Goal: Information Seeking & Learning: Learn about a topic

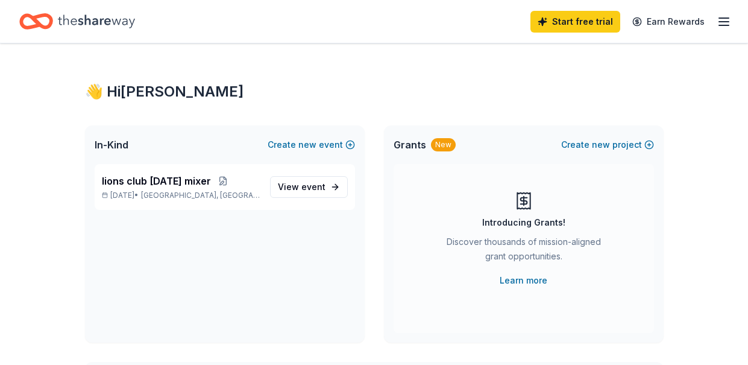
click at [412, 148] on span "Grants" at bounding box center [410, 144] width 33 height 14
click at [444, 145] on div "New" at bounding box center [443, 144] width 25 height 13
click at [722, 24] on icon "button" at bounding box center [724, 21] width 14 height 14
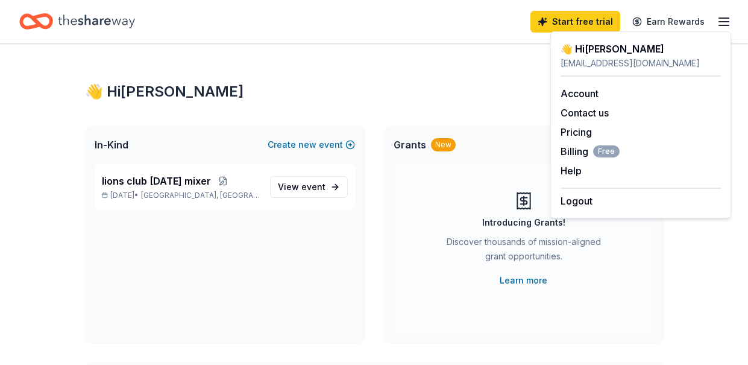
click at [467, 90] on div "👋 Hi [PERSON_NAME]" at bounding box center [374, 91] width 579 height 19
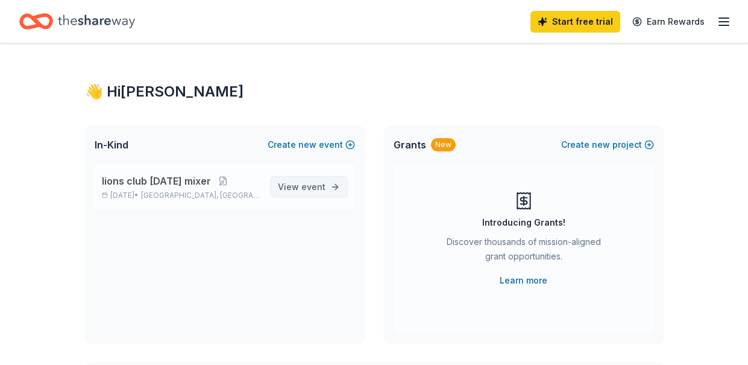
click at [324, 192] on span "View event" at bounding box center [302, 187] width 48 height 14
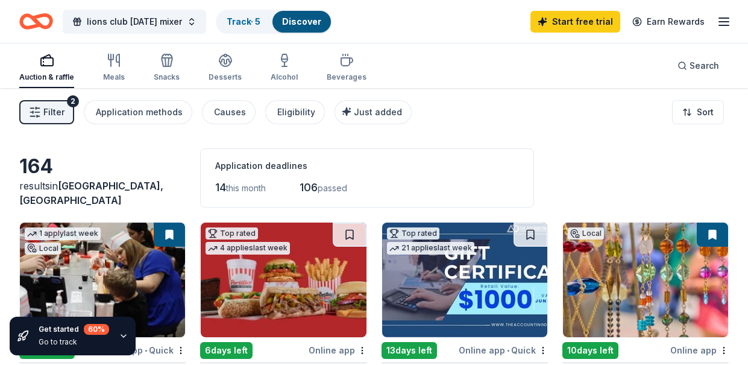
click at [49, 66] on rect "button" at bounding box center [47, 62] width 12 height 8
click at [282, 113] on div "Eligibility" at bounding box center [296, 112] width 38 height 14
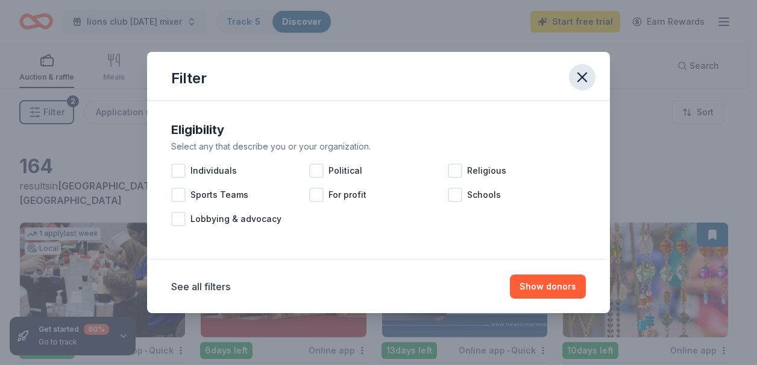
click at [579, 84] on icon "button" at bounding box center [582, 77] width 17 height 17
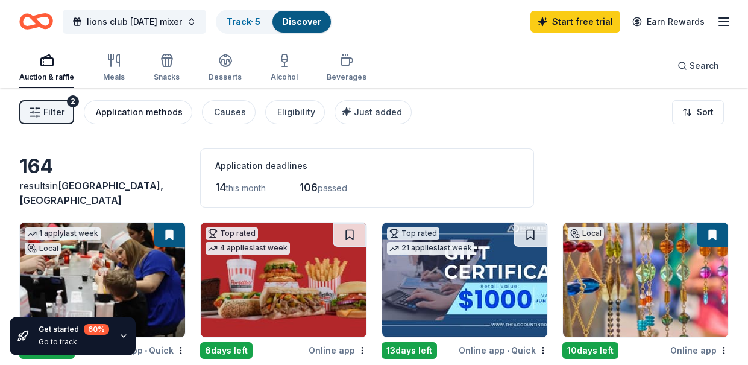
click at [160, 119] on div "Application methods" at bounding box center [139, 112] width 87 height 14
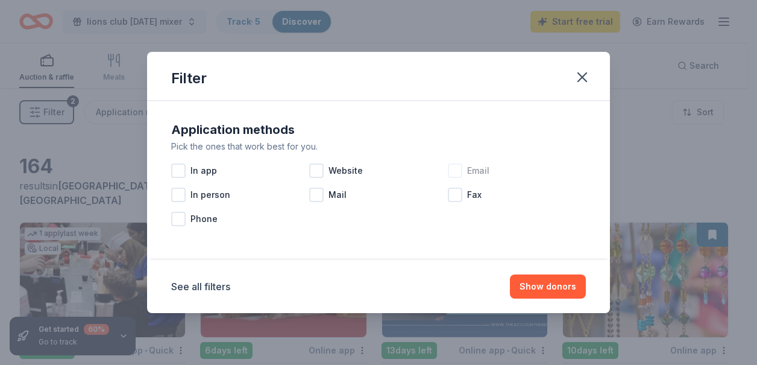
click at [453, 167] on div at bounding box center [455, 170] width 14 height 14
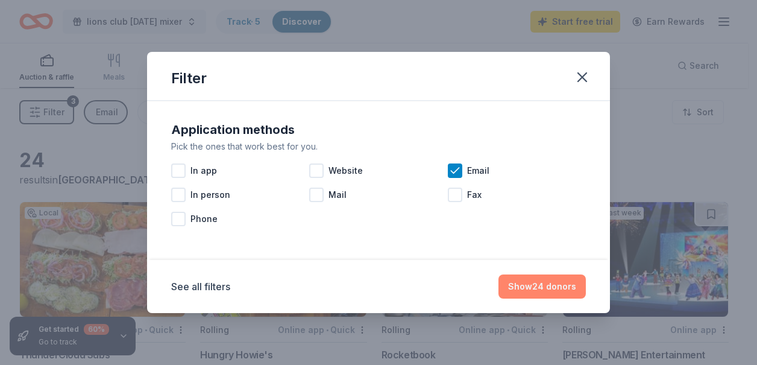
drag, startPoint x: 527, startPoint y: 282, endPoint x: 528, endPoint y: 275, distance: 7.3
click at [528, 279] on button "Show 24 donors" at bounding box center [542, 286] width 87 height 24
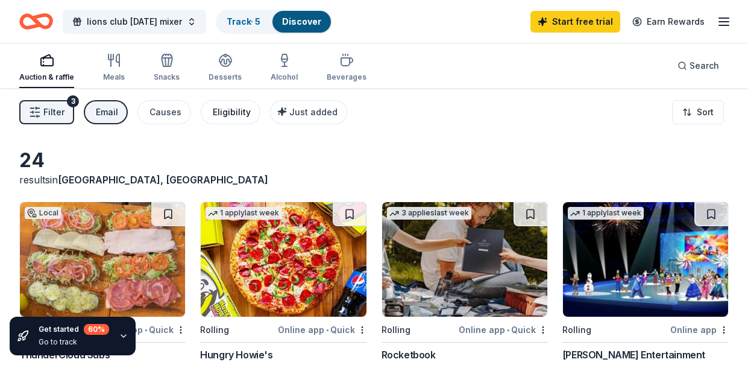
click at [233, 120] on button "Eligibility" at bounding box center [231, 112] width 60 height 24
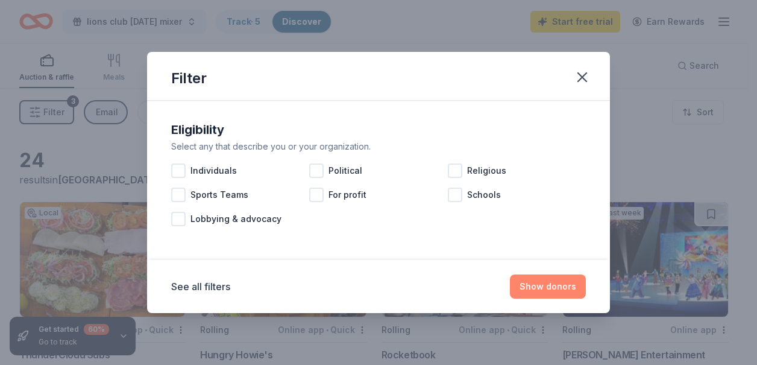
click at [539, 280] on button "Show donors" at bounding box center [548, 286] width 76 height 24
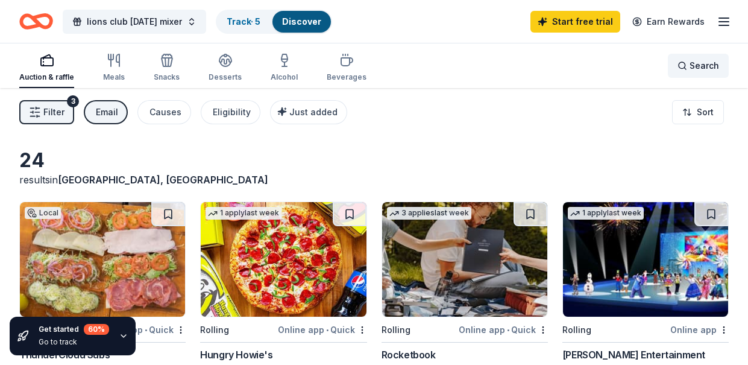
click at [685, 63] on div "Search" at bounding box center [699, 65] width 42 height 14
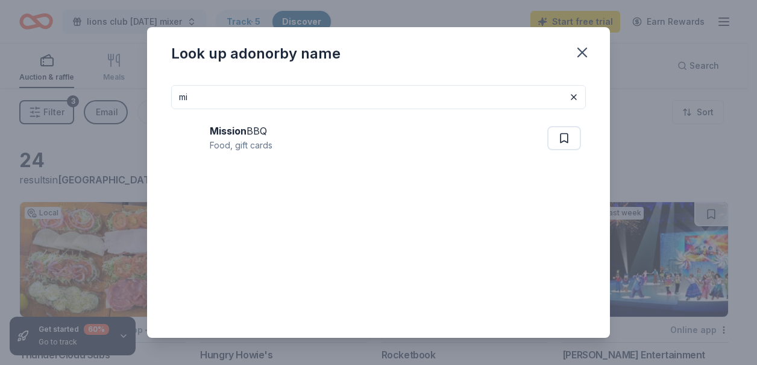
type input "m"
click at [581, 52] on icon "button" at bounding box center [582, 52] width 17 height 17
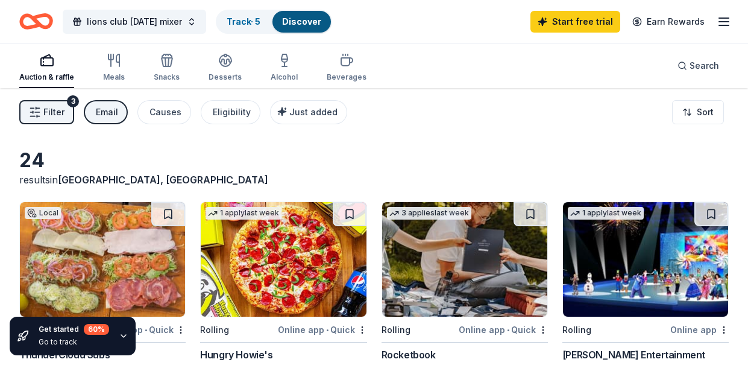
click at [66, 112] on button "Filter 3" at bounding box center [46, 112] width 55 height 24
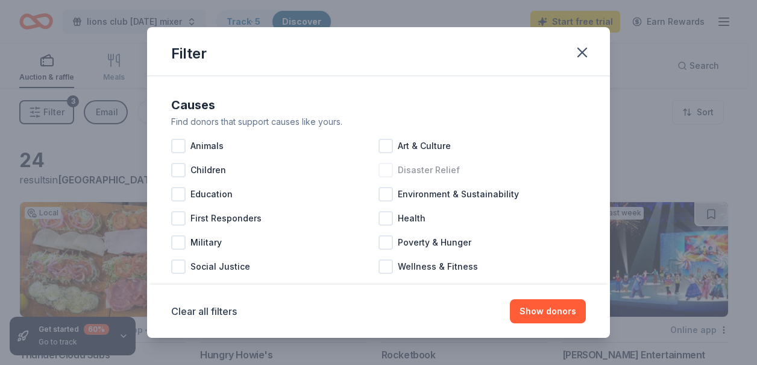
click at [383, 174] on div at bounding box center [386, 170] width 14 height 14
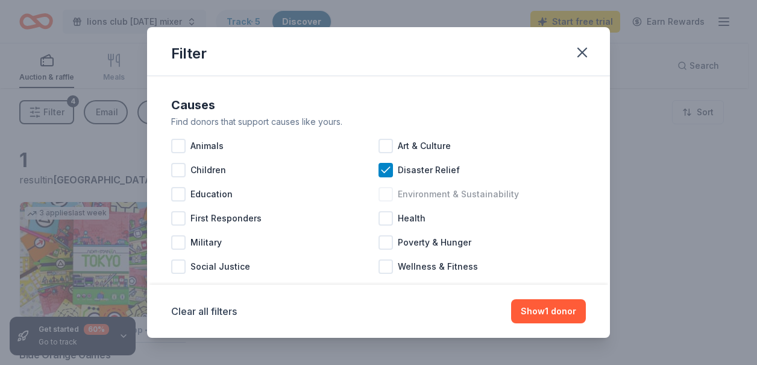
click at [384, 198] on div at bounding box center [386, 194] width 14 height 14
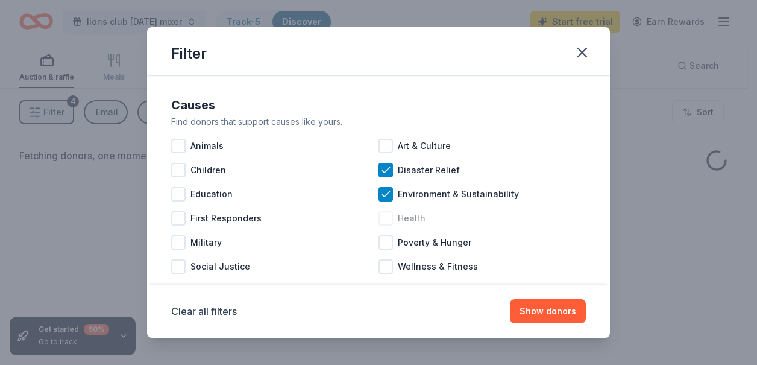
click at [385, 223] on div at bounding box center [386, 218] width 14 height 14
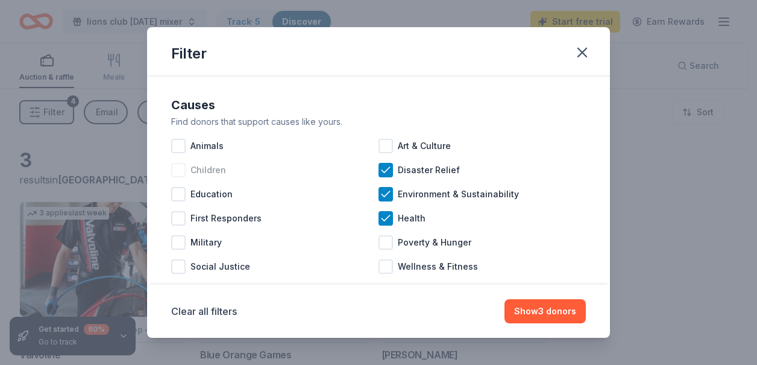
click at [180, 169] on div at bounding box center [178, 170] width 14 height 14
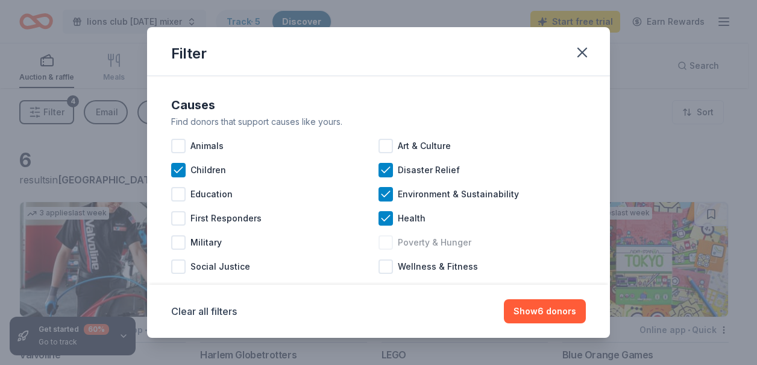
click at [383, 240] on div at bounding box center [386, 242] width 14 height 14
click at [543, 311] on button "Show 6 donors" at bounding box center [545, 311] width 82 height 24
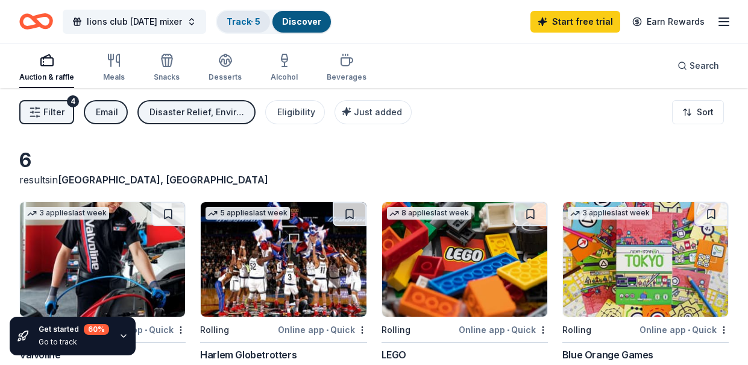
click at [250, 22] on link "Track · 5" at bounding box center [244, 21] width 34 height 10
click at [259, 22] on link "Track · 5" at bounding box center [244, 21] width 34 height 10
click at [259, 22] on div "Track · 5" at bounding box center [243, 22] width 53 height 22
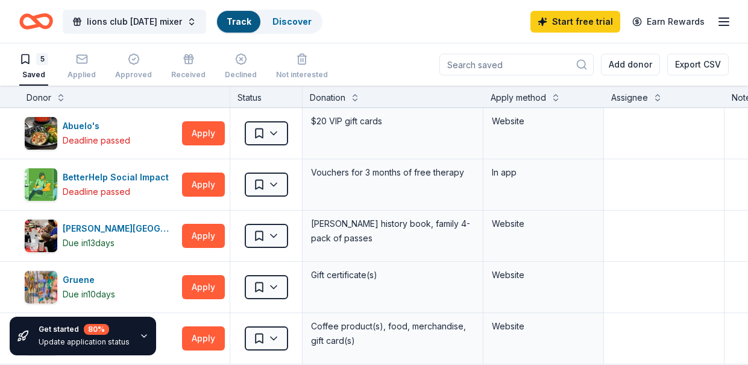
scroll to position [1, 0]
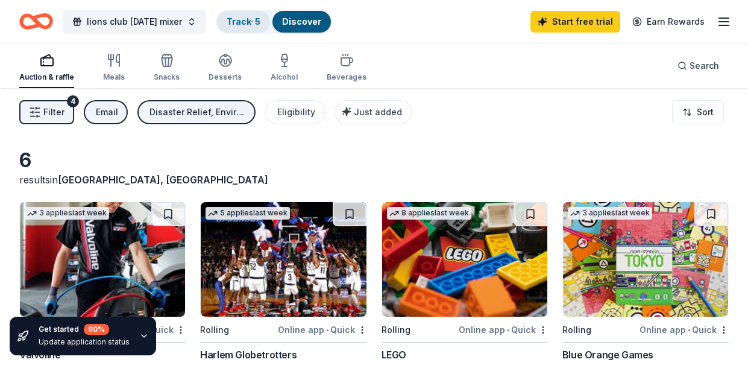
click at [260, 24] on link "Track · 5" at bounding box center [244, 21] width 34 height 10
click at [251, 20] on link "Track · 5" at bounding box center [244, 21] width 34 height 10
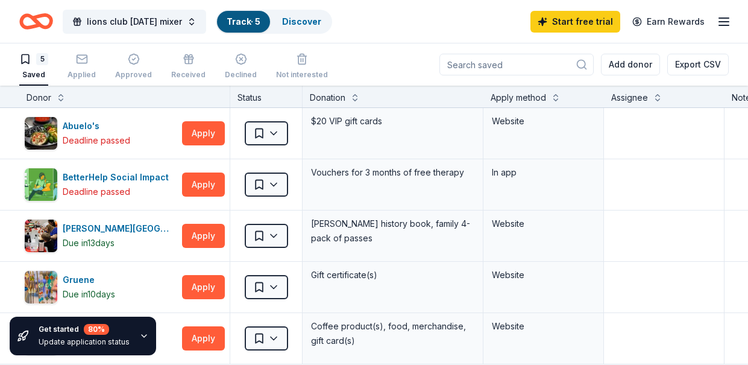
scroll to position [1, 0]
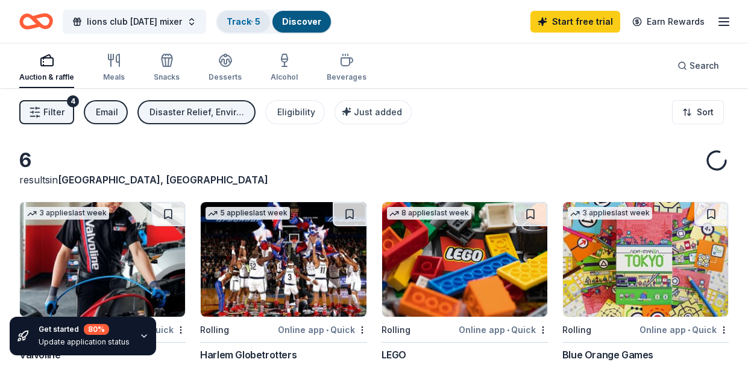
click at [263, 17] on div "Track · 5" at bounding box center [243, 22] width 53 height 22
click at [253, 25] on link "Track · 5" at bounding box center [244, 21] width 34 height 10
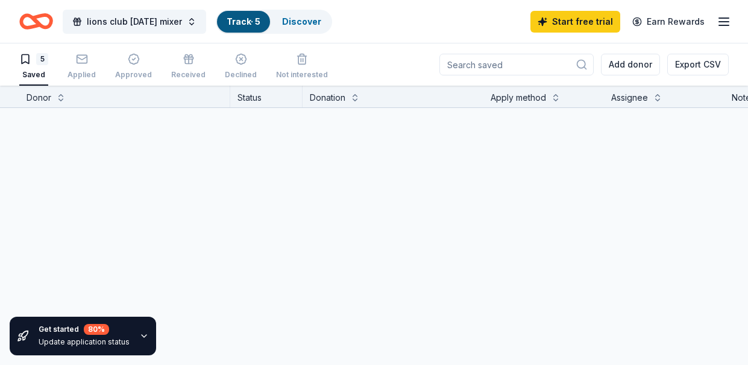
scroll to position [1, 0]
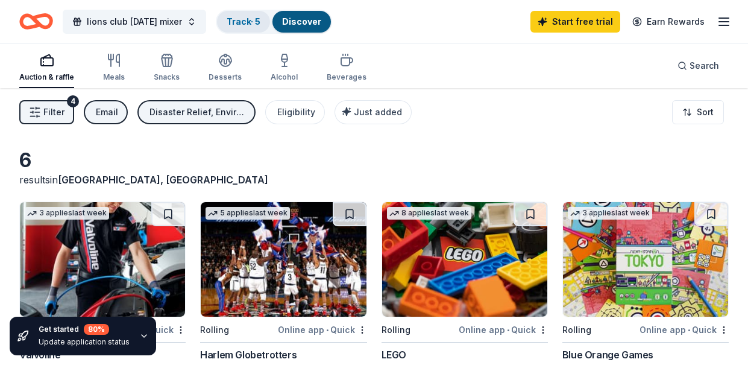
click at [253, 16] on link "Track · 5" at bounding box center [244, 21] width 34 height 10
click at [237, 22] on link "Track · 5" at bounding box center [244, 21] width 34 height 10
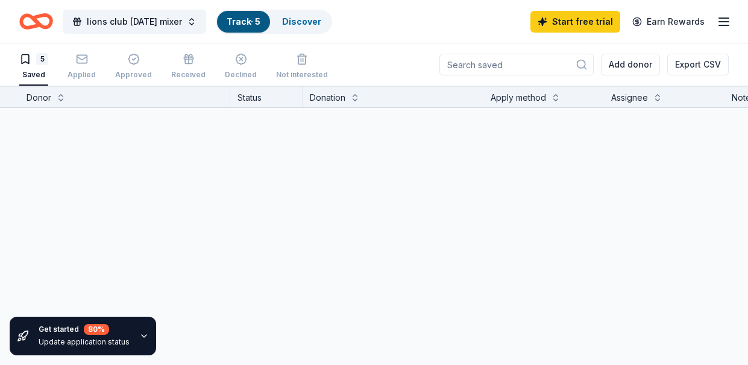
scroll to position [1, 0]
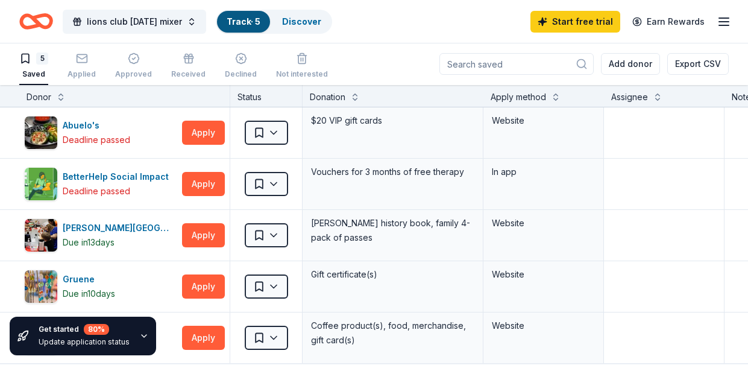
click at [237, 22] on link "Track · 5" at bounding box center [244, 21] width 34 height 10
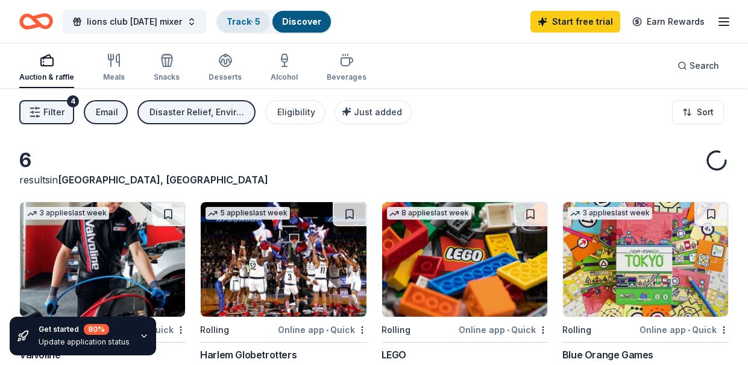
click at [237, 22] on link "Track · 5" at bounding box center [244, 21] width 34 height 10
click at [260, 19] on link "Track · 5" at bounding box center [244, 21] width 34 height 10
click at [256, 19] on link "Track · 5" at bounding box center [244, 21] width 34 height 10
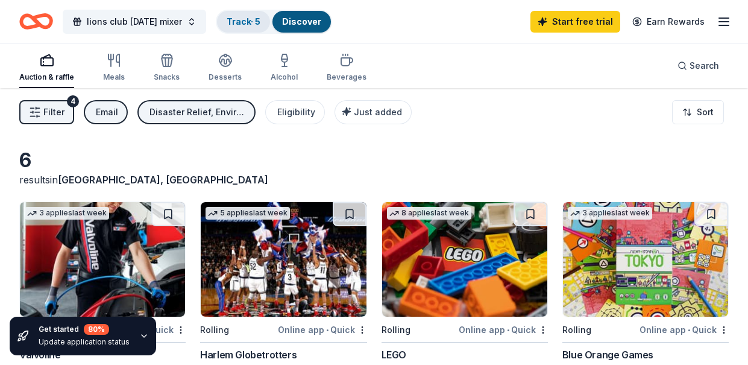
click at [256, 19] on link "Track · 5" at bounding box center [244, 21] width 34 height 10
click at [238, 27] on div "Track · 5" at bounding box center [243, 22] width 53 height 22
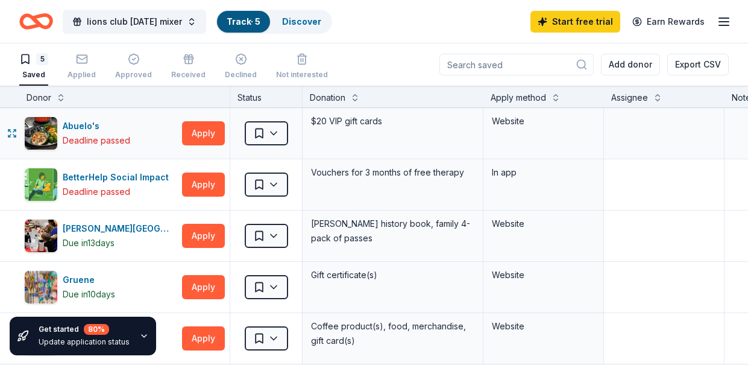
scroll to position [1, 0]
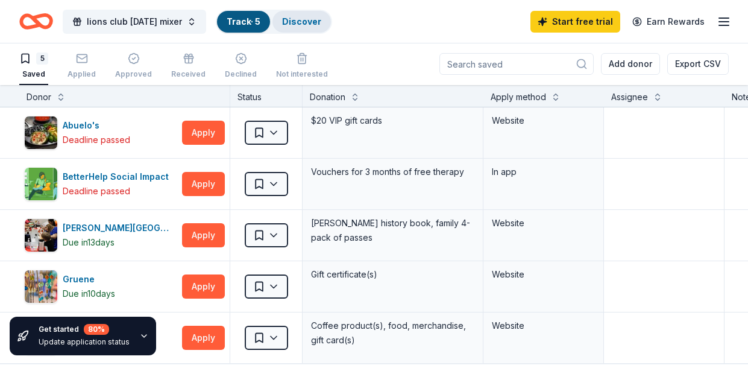
click at [312, 16] on link "Discover" at bounding box center [301, 21] width 39 height 10
click at [305, 31] on div "Discover" at bounding box center [301, 22] width 58 height 22
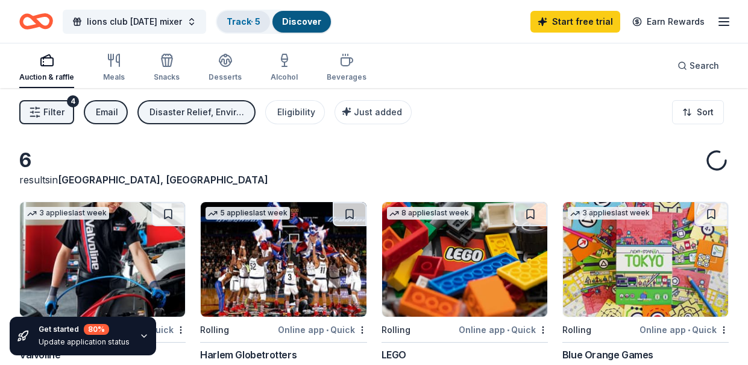
click at [259, 25] on link "Track · 5" at bounding box center [244, 21] width 34 height 10
